Goal: Task Accomplishment & Management: Use online tool/utility

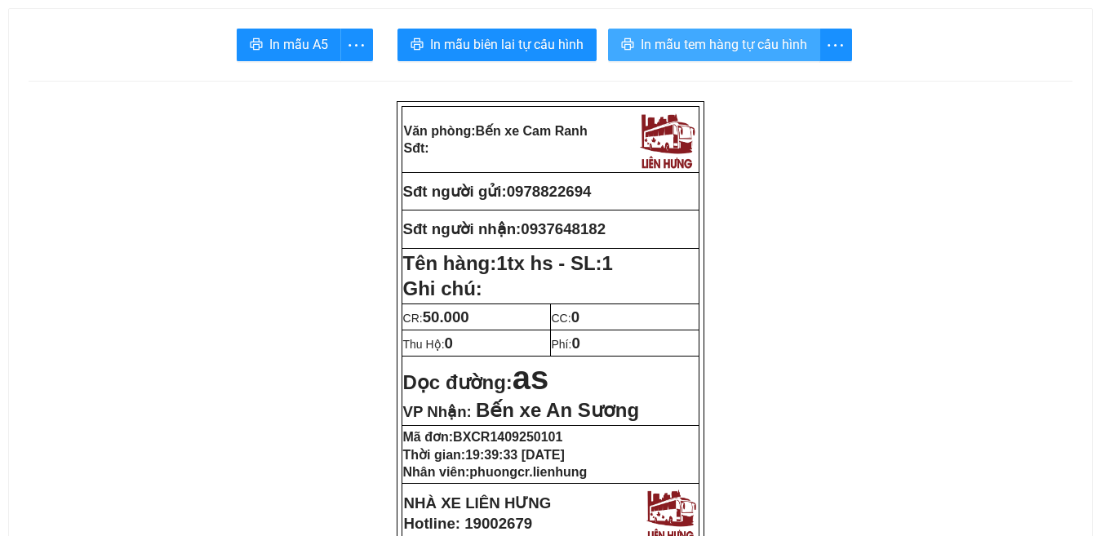
click at [705, 37] on span "In mẫu tem hàng tự cấu hình" at bounding box center [724, 44] width 166 height 20
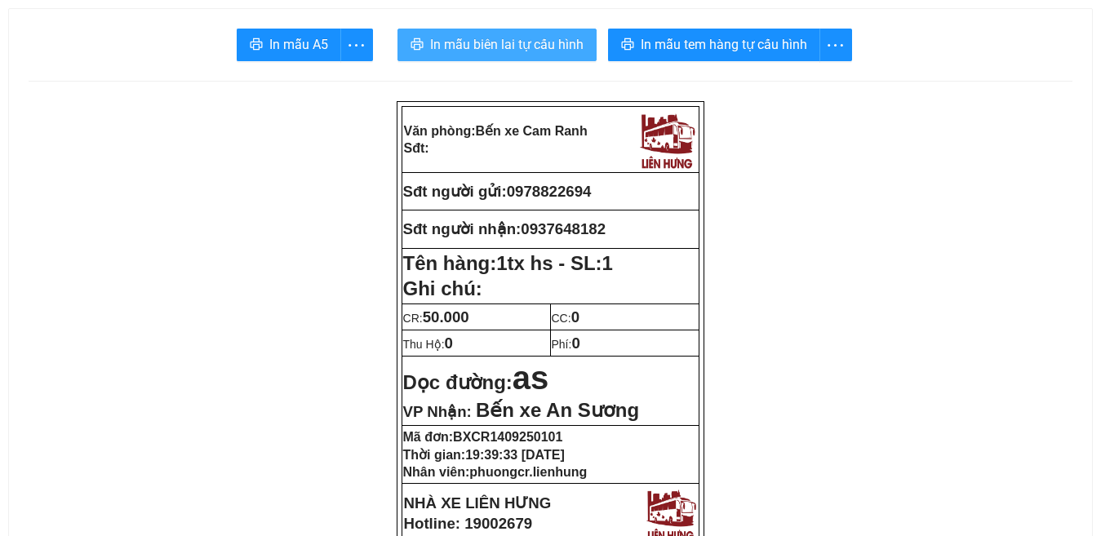
drag, startPoint x: 511, startPoint y: 43, endPoint x: 919, endPoint y: 224, distance: 446.4
click at [514, 47] on span "In mẫu biên lai tự cấu hình" at bounding box center [506, 44] width 153 height 20
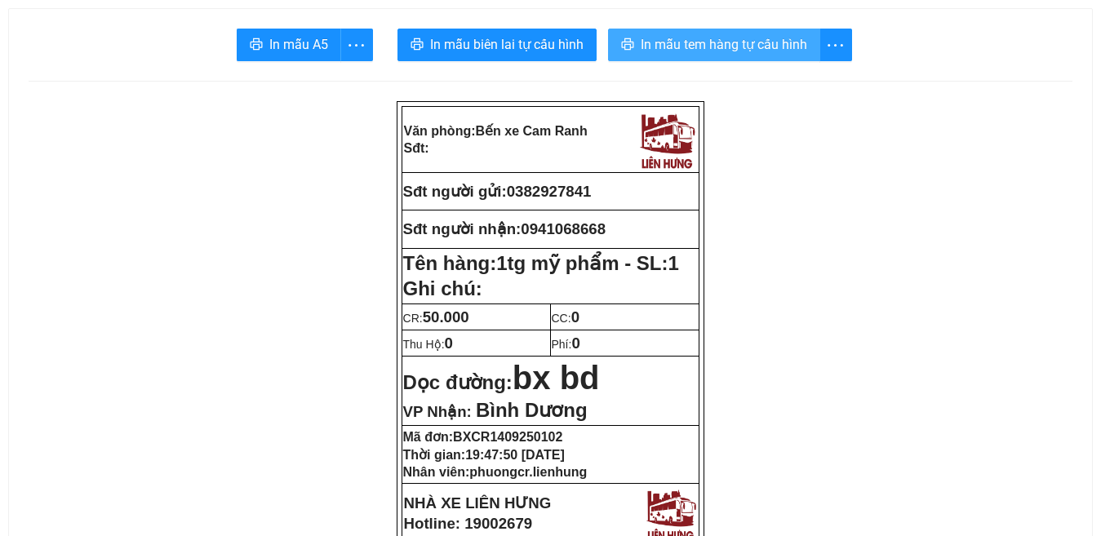
click at [722, 42] on span "In mẫu tem hàng tự cấu hình" at bounding box center [724, 44] width 166 height 20
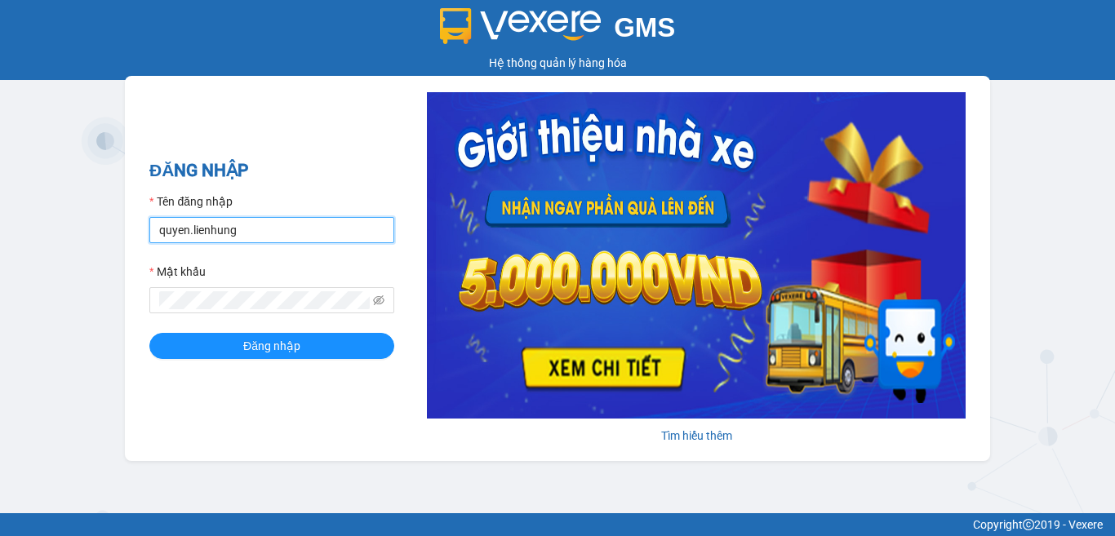
click at [305, 233] on input "quyen.lienhung" at bounding box center [271, 230] width 245 height 26
type input "phuongcr.lienhung"
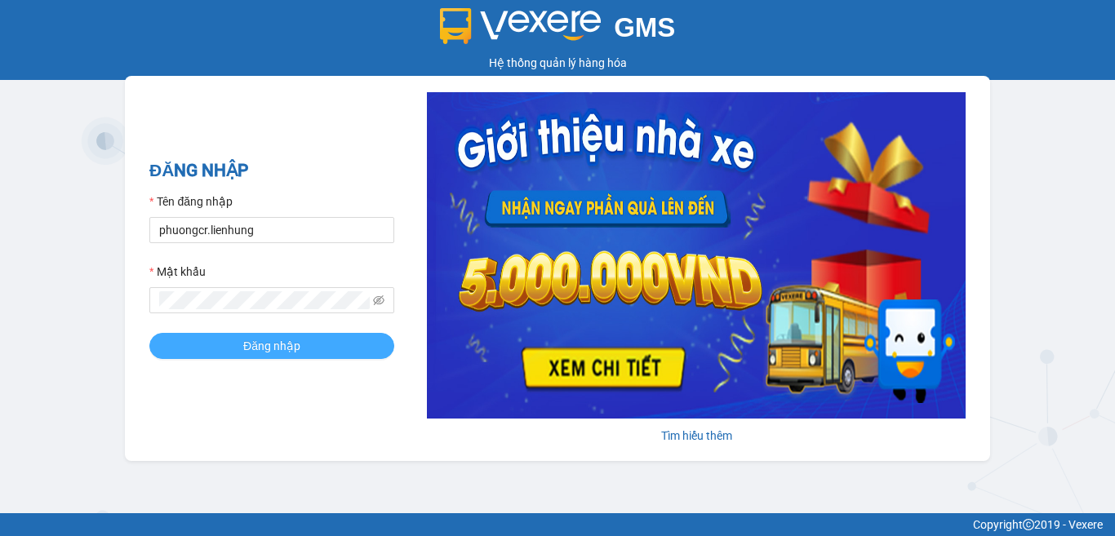
click at [268, 345] on span "Đăng nhập" at bounding box center [271, 346] width 57 height 18
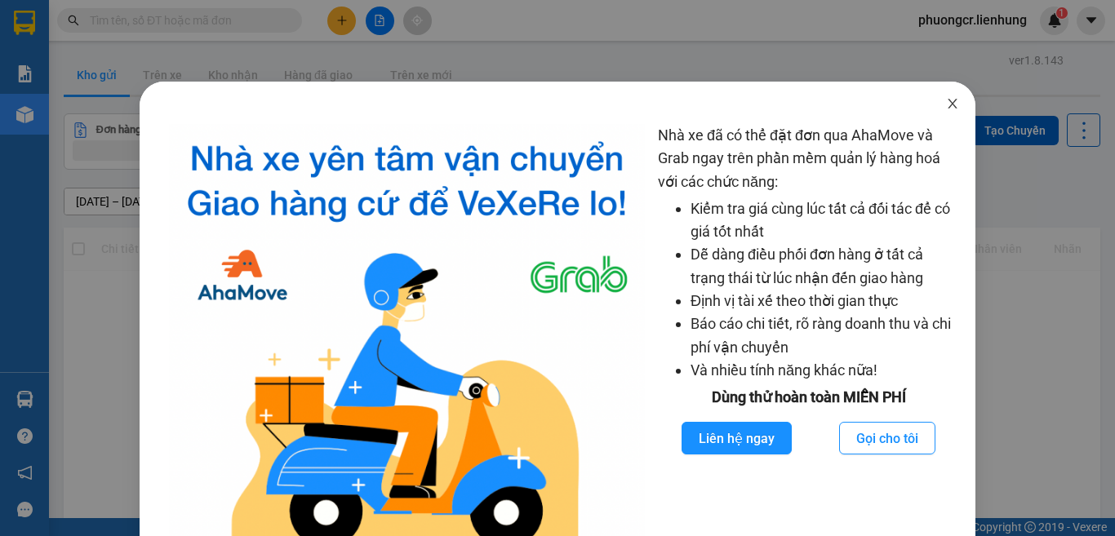
click at [948, 105] on icon "close" at bounding box center [952, 104] width 9 height 10
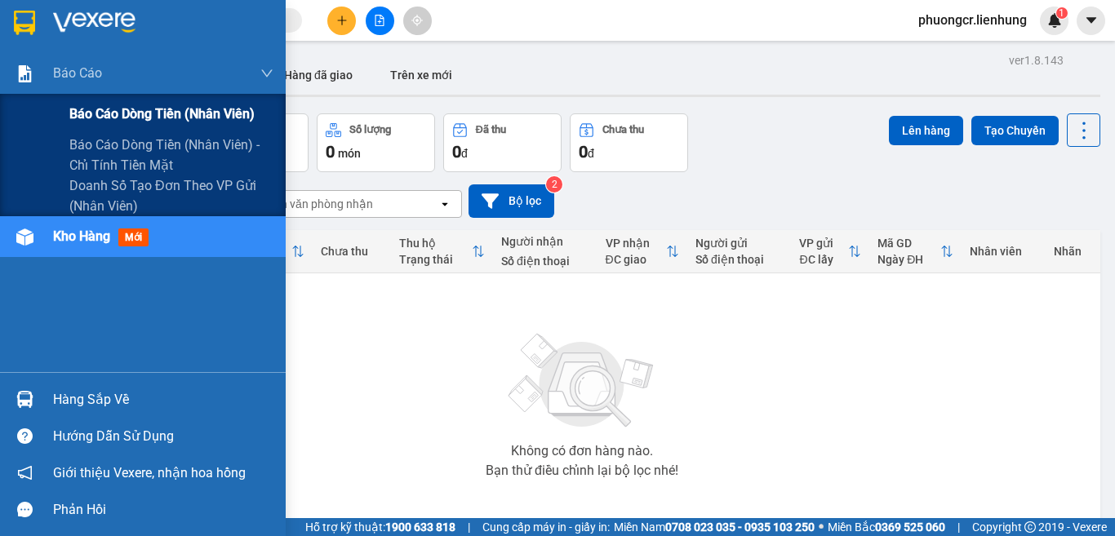
drag, startPoint x: 140, startPoint y: 110, endPoint x: 372, endPoint y: 237, distance: 264.4
click at [140, 111] on span "Báo cáo dòng tiền (nhân viên)" at bounding box center [161, 114] width 184 height 20
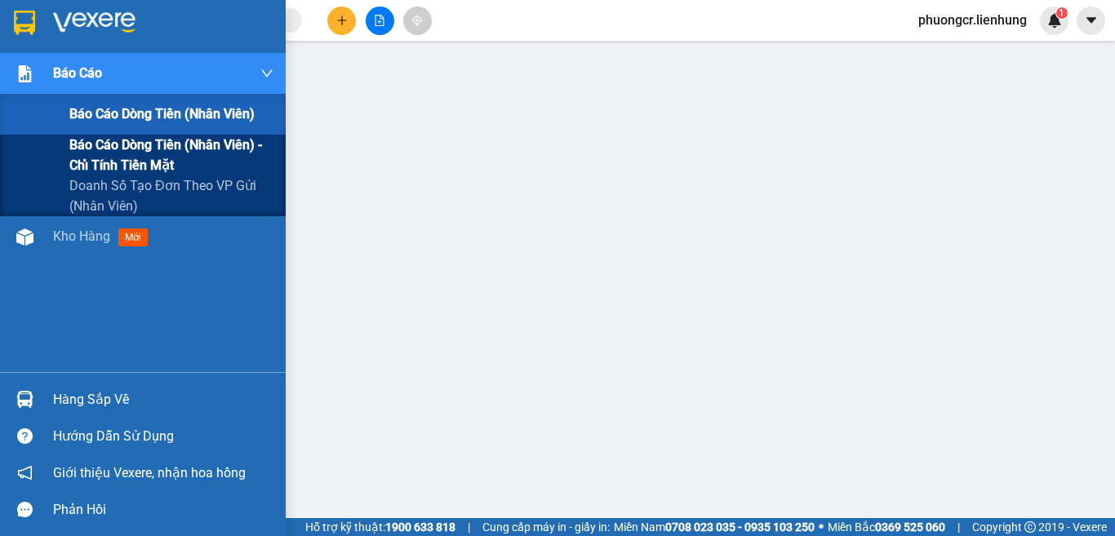
drag, startPoint x: 131, startPoint y: 113, endPoint x: 184, endPoint y: 171, distance: 78.6
click at [131, 113] on span "Báo cáo dòng tiền (nhân viên)" at bounding box center [161, 114] width 185 height 20
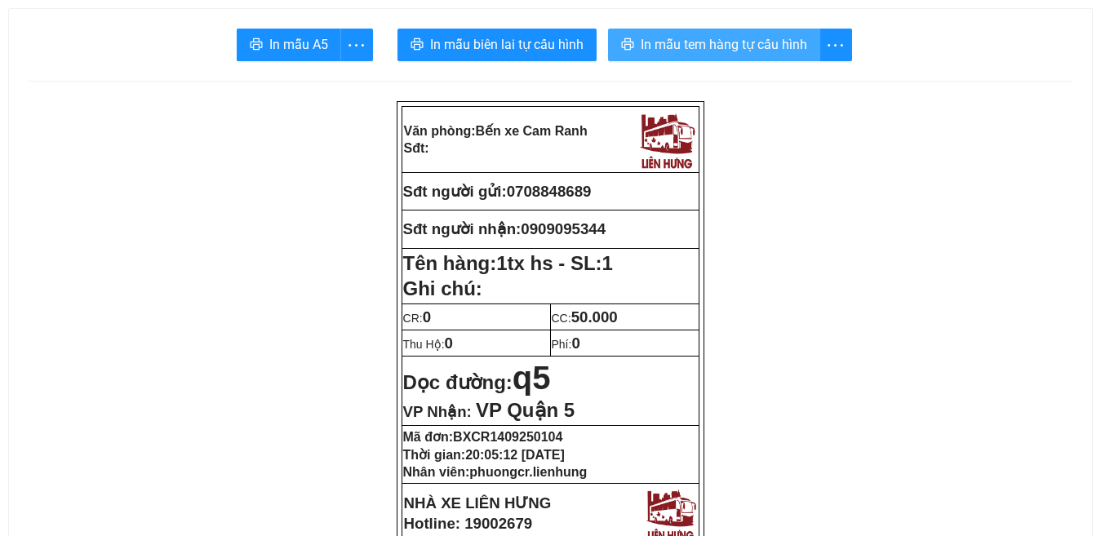
click at [763, 44] on span "In mẫu tem hàng tự cấu hình" at bounding box center [724, 44] width 166 height 20
